Goal: Task Accomplishment & Management: Manage account settings

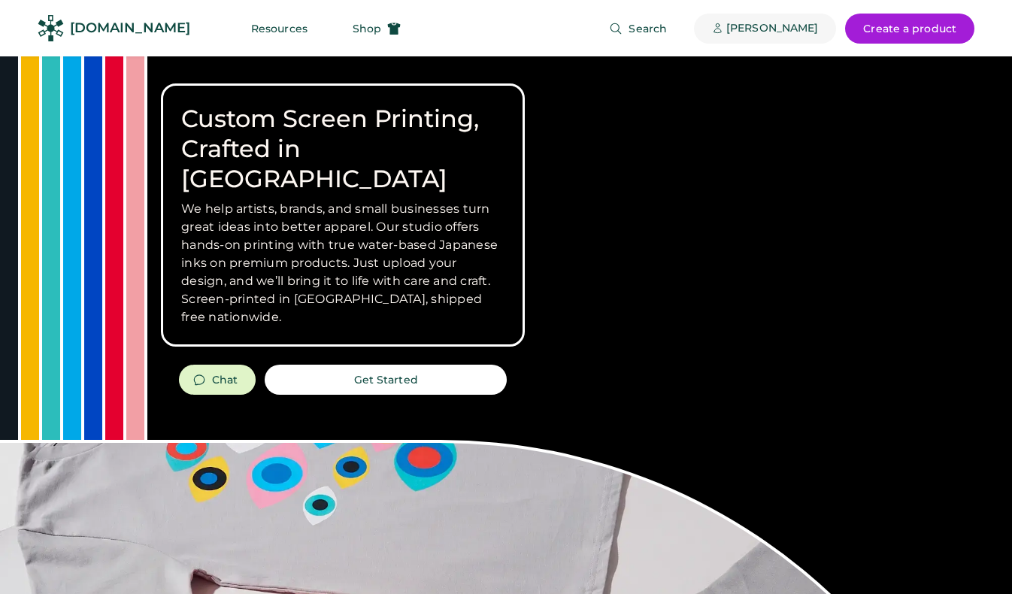
click at [783, 26] on div "[PERSON_NAME]" at bounding box center [772, 28] width 92 height 15
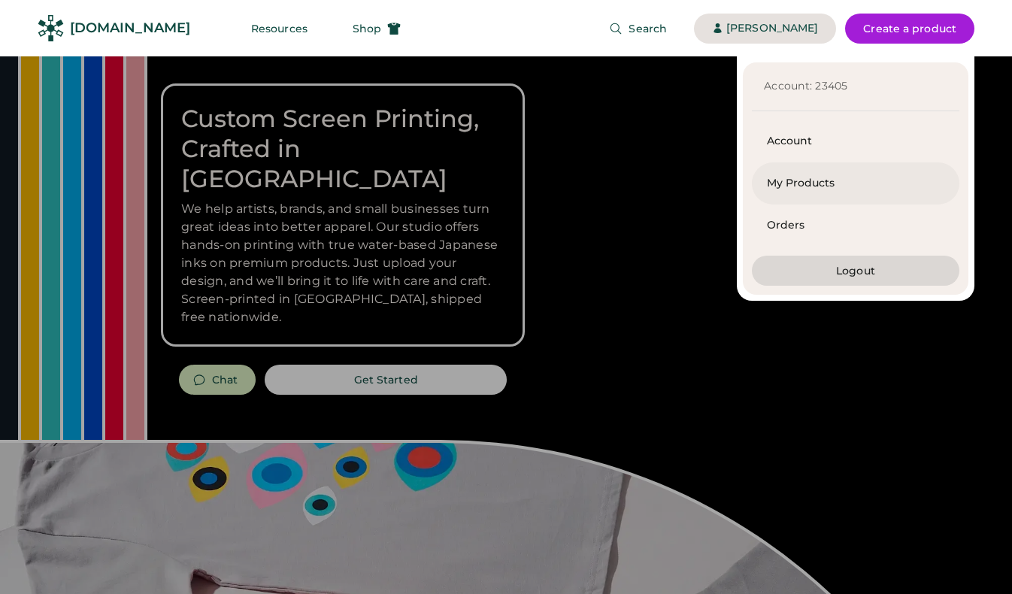
click at [793, 180] on div "My Products" at bounding box center [855, 183] width 177 height 15
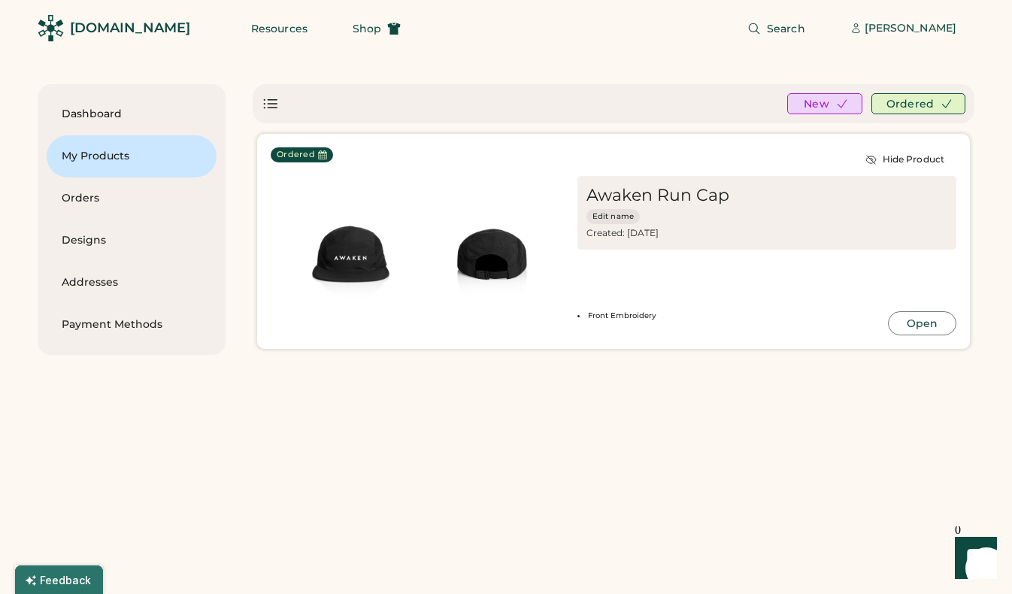
click at [679, 186] on div "Awaken Run Cap" at bounding box center [657, 195] width 143 height 21
